Goal: Information Seeking & Learning: Learn about a topic

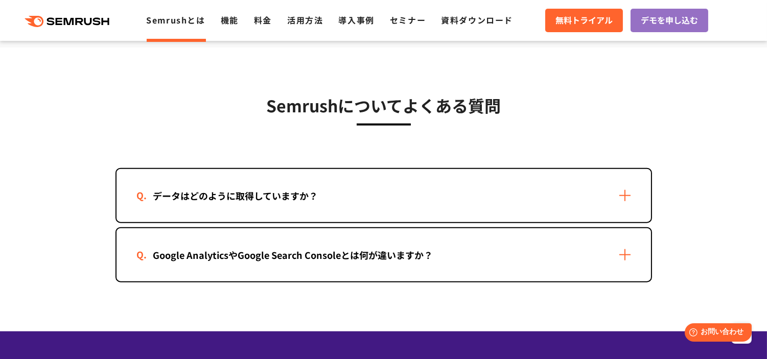
scroll to position [2049, 0]
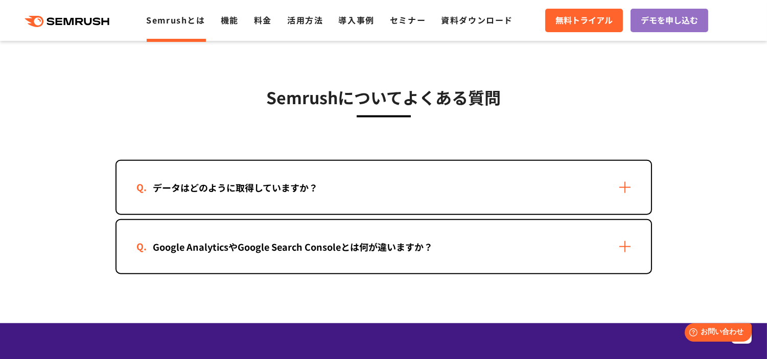
click at [251, 186] on div "データはどのように取得していますか？" at bounding box center [236, 187] width 198 height 15
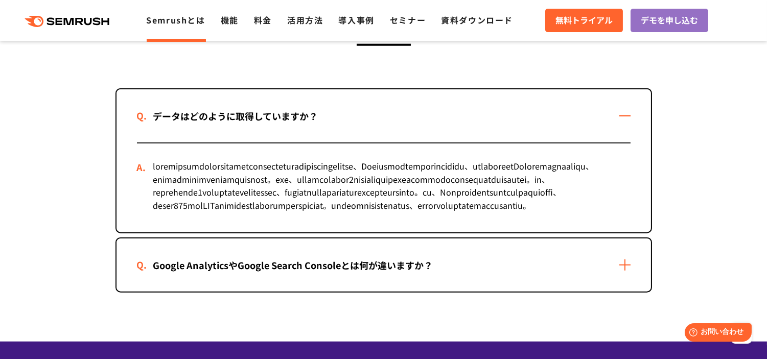
scroll to position [2219, 0]
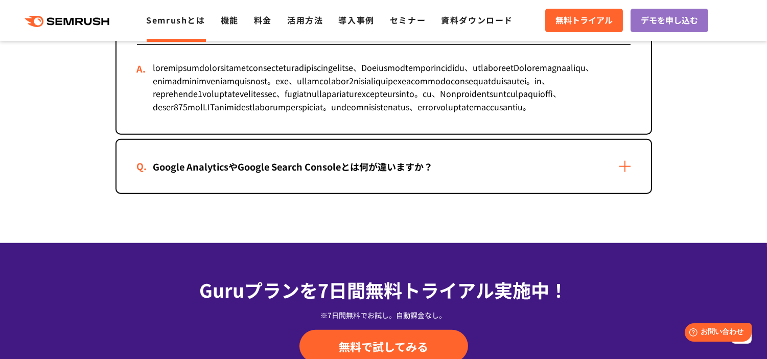
click at [237, 174] on div "Google AnalyticsやGoogle Search Consoleとは何が違いますか？" at bounding box center [293, 166] width 313 height 15
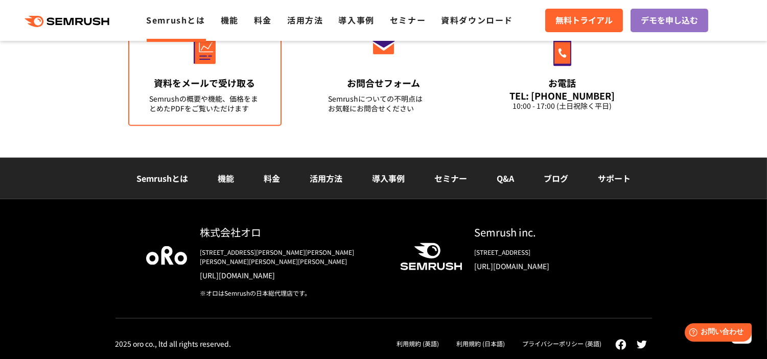
scroll to position [2787, 0]
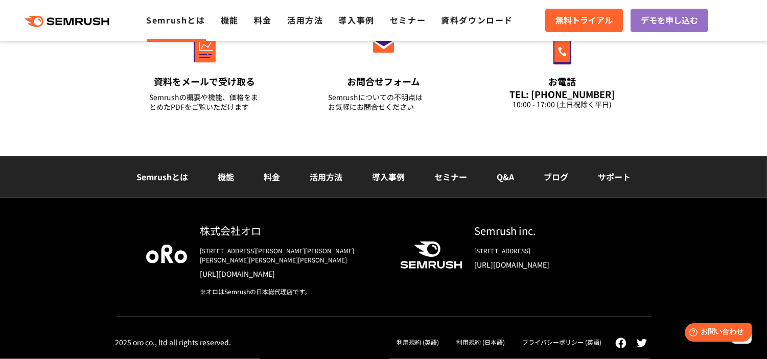
click at [338, 184] on li "活用方法" at bounding box center [326, 177] width 62 height 13
click at [330, 184] on li "活用方法" at bounding box center [326, 177] width 62 height 13
click at [325, 183] on link "活用方法" at bounding box center [326, 177] width 33 height 12
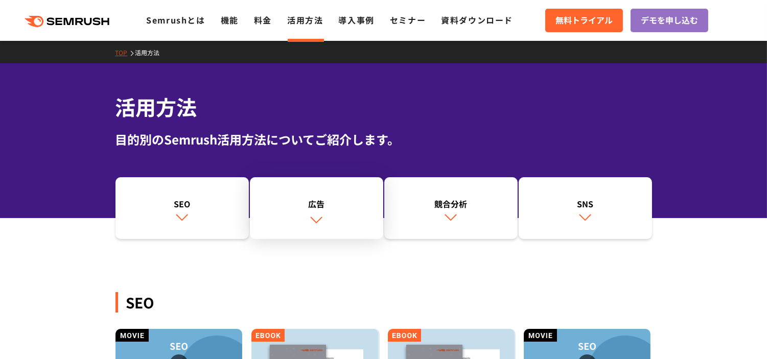
click at [323, 207] on div "広告" at bounding box center [316, 204] width 123 height 12
click at [185, 21] on link "Semrushとは" at bounding box center [175, 20] width 59 height 12
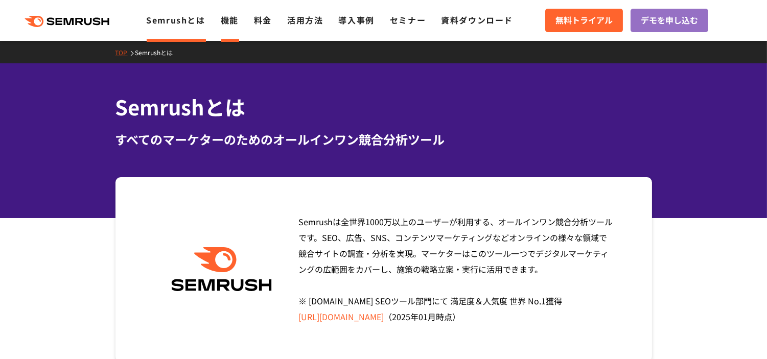
click at [234, 24] on link "機能" at bounding box center [230, 20] width 18 height 12
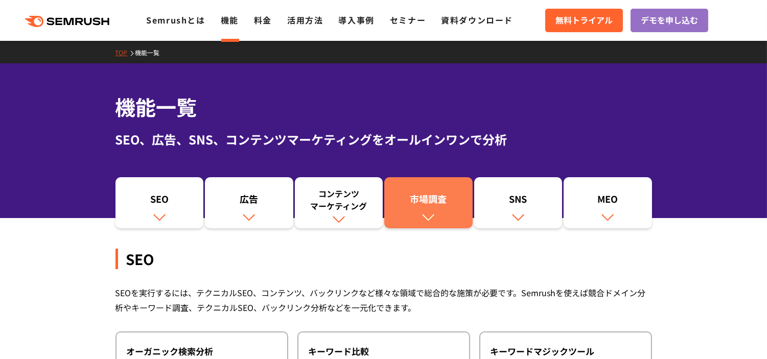
click at [431, 212] on img at bounding box center [427, 216] width 13 height 13
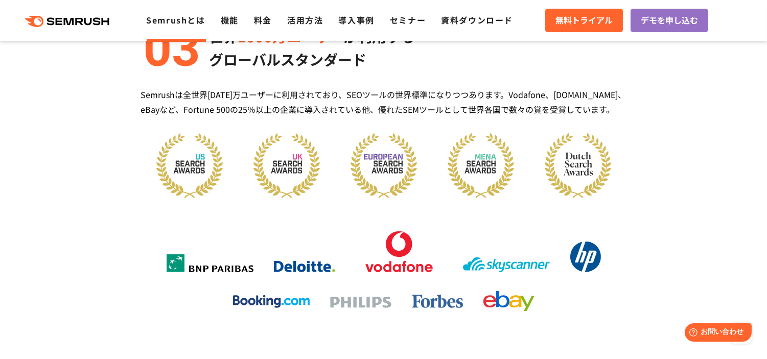
scroll to position [1362, 0]
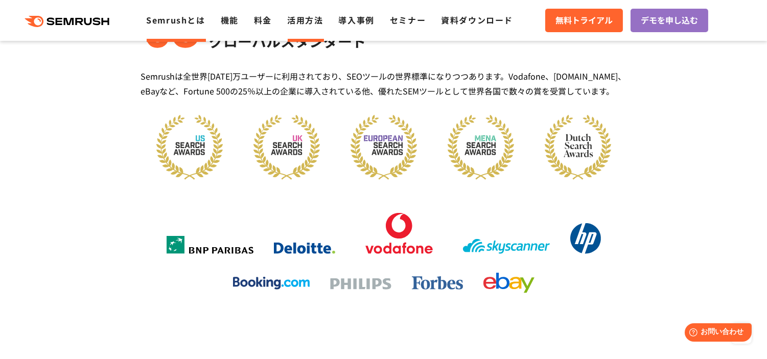
click at [297, 24] on link "活用方法" at bounding box center [305, 20] width 36 height 12
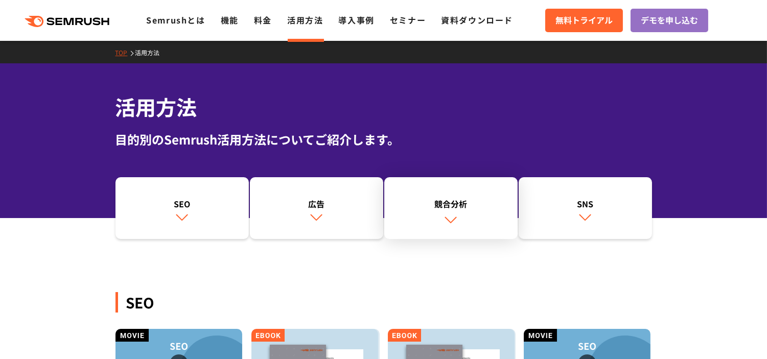
click at [468, 218] on link "競合分析" at bounding box center [450, 208] width 133 height 62
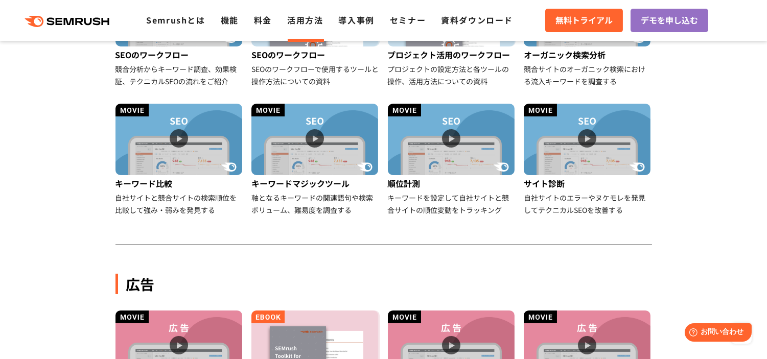
scroll to position [339, 0]
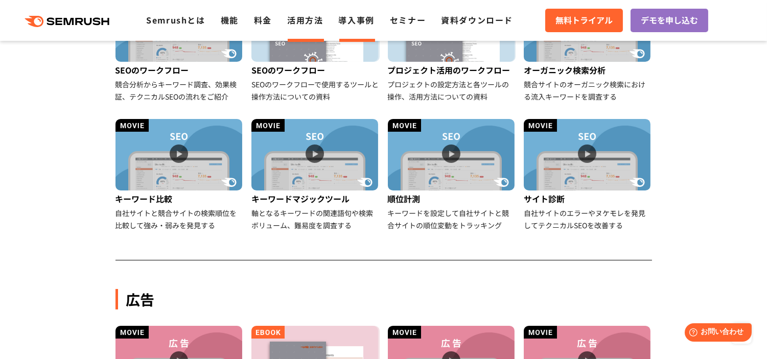
click at [359, 22] on link "導入事例" at bounding box center [357, 20] width 36 height 12
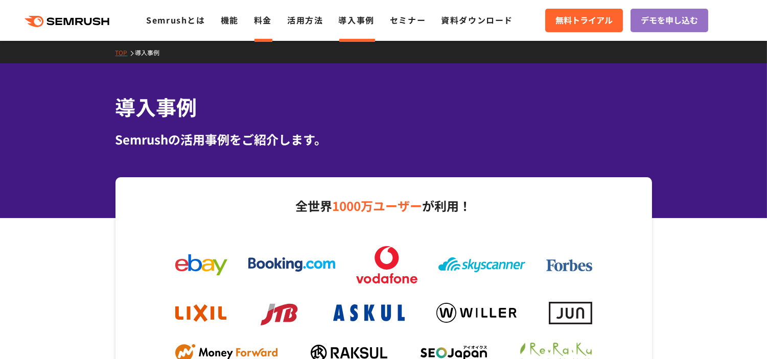
click at [262, 22] on link "料金" at bounding box center [263, 20] width 18 height 12
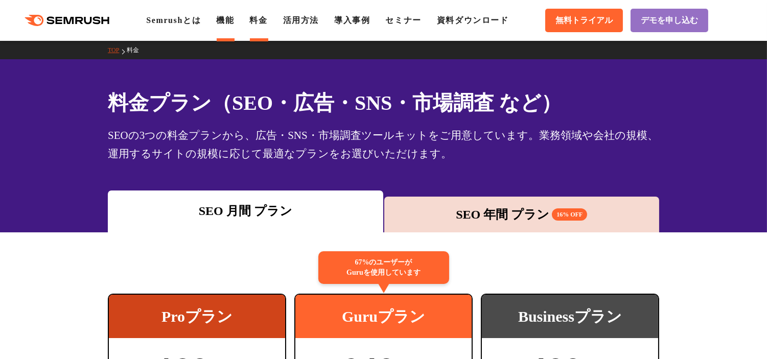
click at [222, 23] on link "機能" at bounding box center [225, 20] width 18 height 9
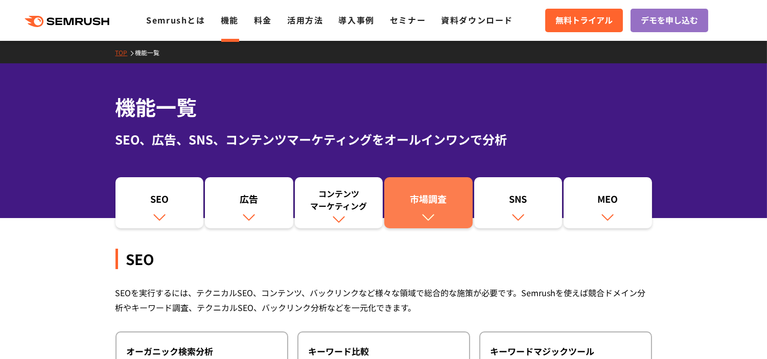
click at [421, 205] on div "市場調査" at bounding box center [428, 201] width 78 height 17
